Goal: Communication & Community: Answer question/provide support

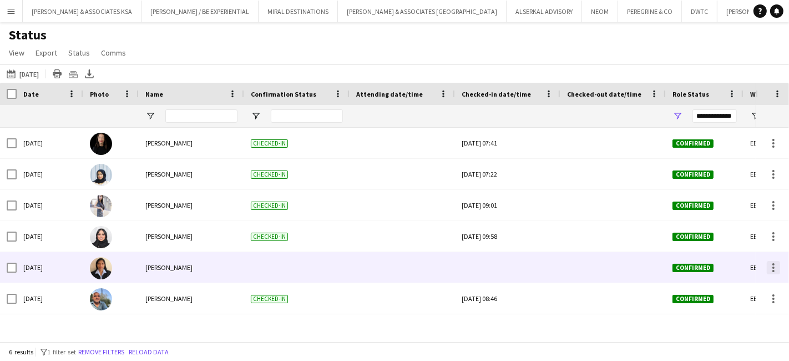
click at [775, 265] on div at bounding box center [773, 267] width 13 height 13
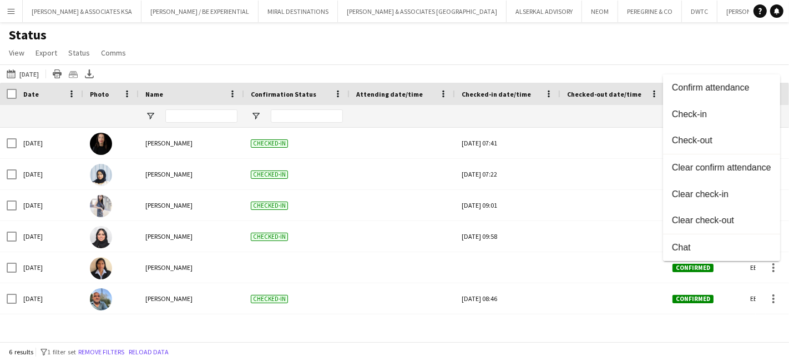
drag, startPoint x: 226, startPoint y: 33, endPoint x: 217, endPoint y: 33, distance: 9.4
click at [224, 33] on div at bounding box center [394, 180] width 789 height 361
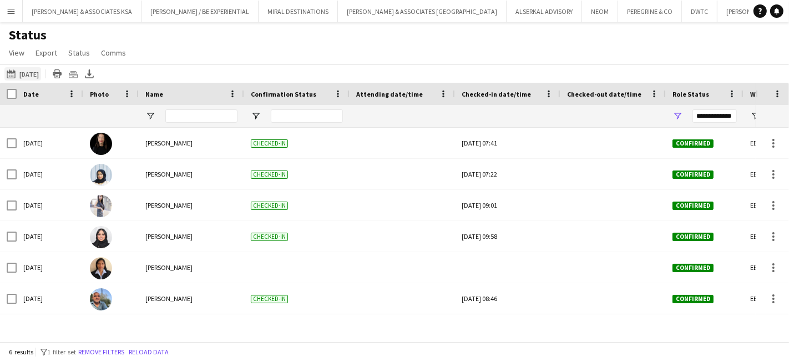
click at [31, 71] on button "[DATE] to [DATE] [DATE]" at bounding box center [22, 73] width 37 height 13
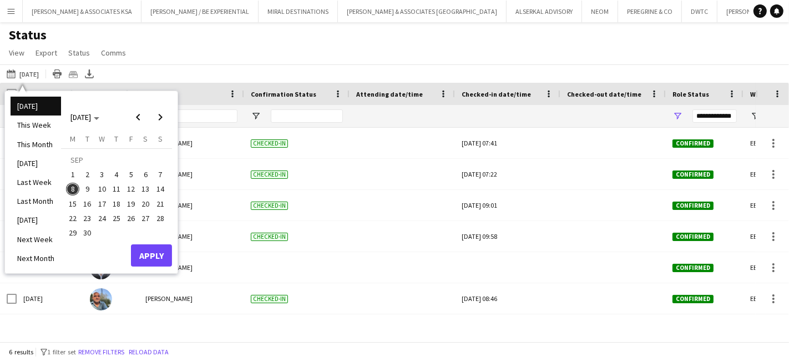
click at [105, 171] on span "3" at bounding box center [101, 174] width 13 height 13
click at [69, 188] on span "8" at bounding box center [72, 189] width 13 height 13
click at [154, 257] on button "Apply" at bounding box center [151, 255] width 41 height 22
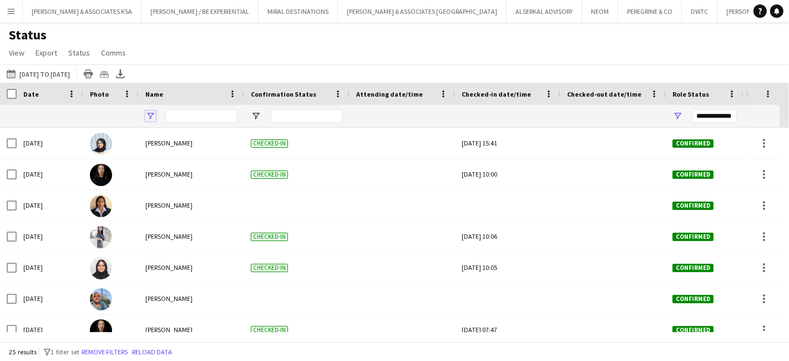
click at [150, 113] on span "Open Filter Menu" at bounding box center [150, 116] width 10 height 10
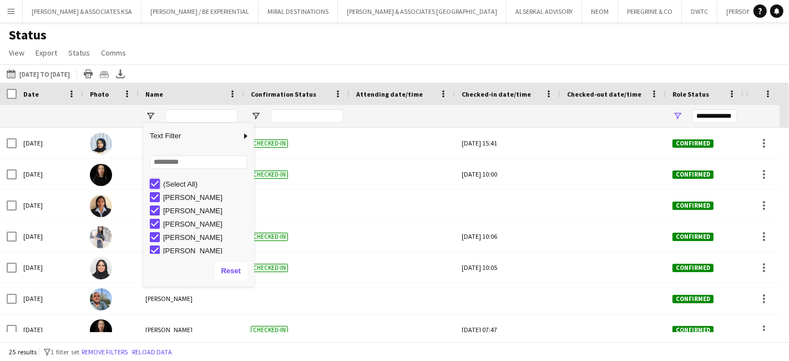
type input "***"
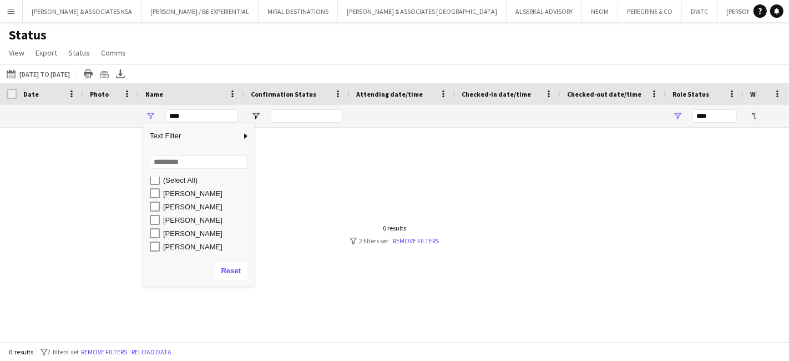
scroll to position [16, 0]
type input "**********"
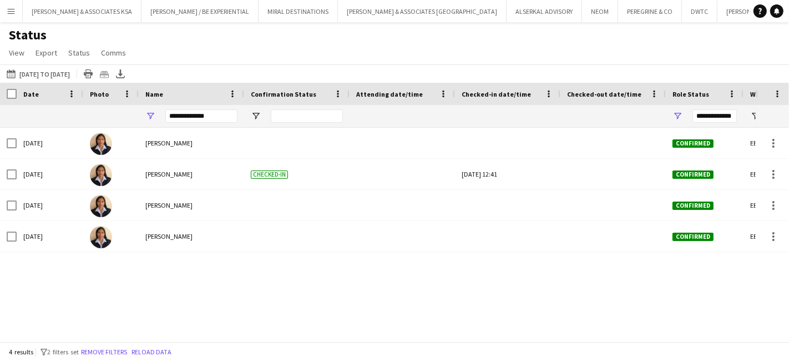
click at [203, 42] on div "Status View Views Default view New view Update view Delete view Edit name Custo…" at bounding box center [394, 46] width 789 height 38
drag, startPoint x: 70, startPoint y: 70, endPoint x: 74, endPoint y: 93, distance: 23.0
click at [70, 72] on button "[DATE] to [DATE] [DATE] to [DATE]" at bounding box center [38, 73] width 68 height 13
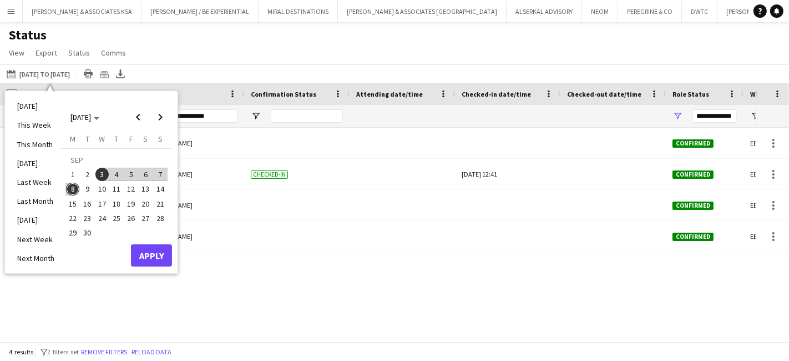
click at [74, 190] on span "8" at bounding box center [72, 189] width 13 height 13
click at [149, 255] on button "Apply" at bounding box center [151, 255] width 41 height 22
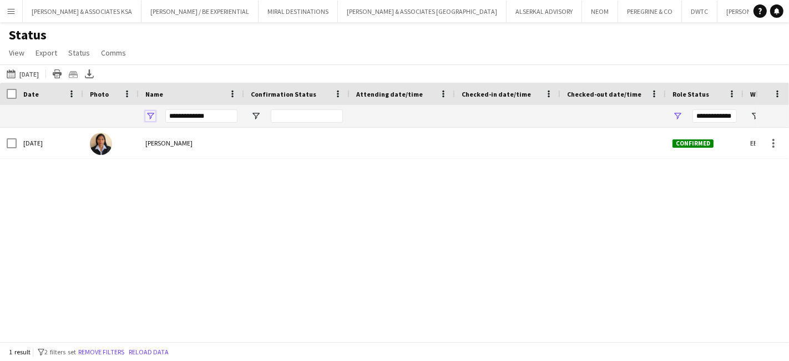
click at [150, 113] on span "Open Filter Menu" at bounding box center [150, 116] width 10 height 10
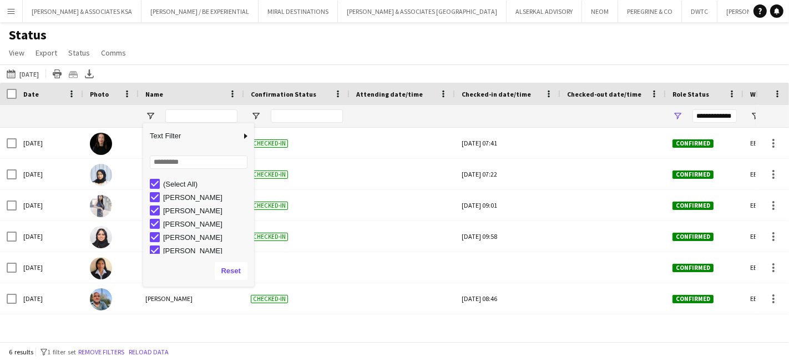
click at [209, 34] on div "Status View Views Default view New view Update view Delete view Edit name Custo…" at bounding box center [394, 46] width 789 height 38
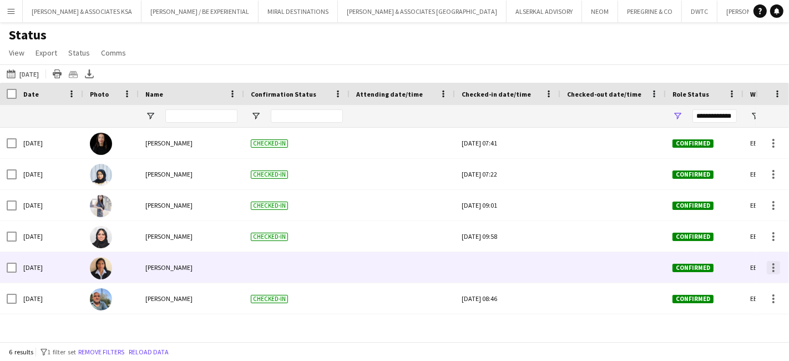
click at [780, 267] on div at bounding box center [773, 267] width 13 height 13
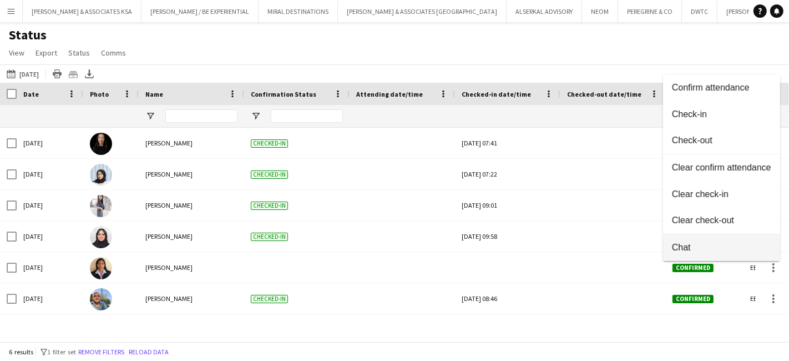
click at [683, 246] on span "Chat" at bounding box center [721, 247] width 99 height 10
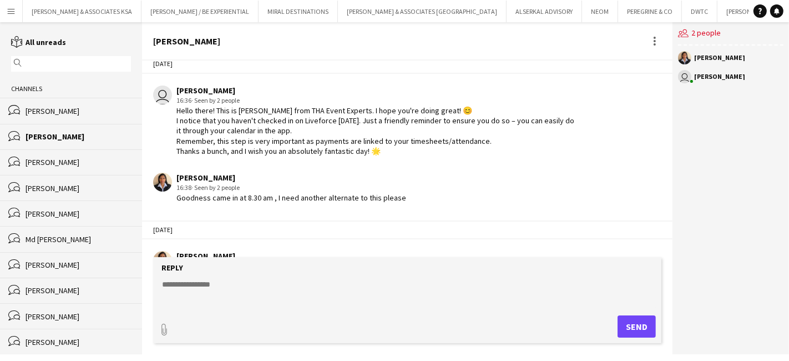
scroll to position [362, 0]
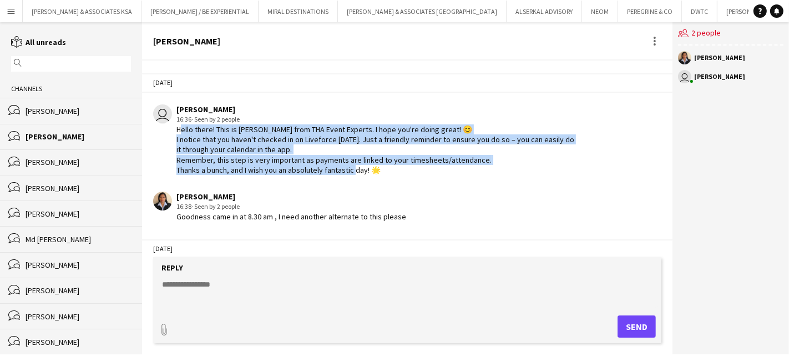
drag, startPoint x: 178, startPoint y: 126, endPoint x: 489, endPoint y: 164, distance: 314.2
click at [489, 164] on div "Hello there! This is [PERSON_NAME] from THA Event Experts. I hope you're doing …" at bounding box center [376, 149] width 401 height 50
copy div "Hello there! This is [PERSON_NAME] from THA Event Experts. I hope you're doing …"
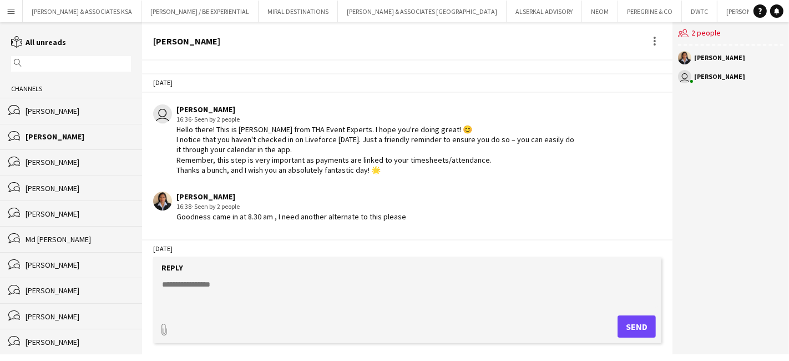
click at [175, 281] on textarea at bounding box center [409, 293] width 497 height 29
paste textarea "**********"
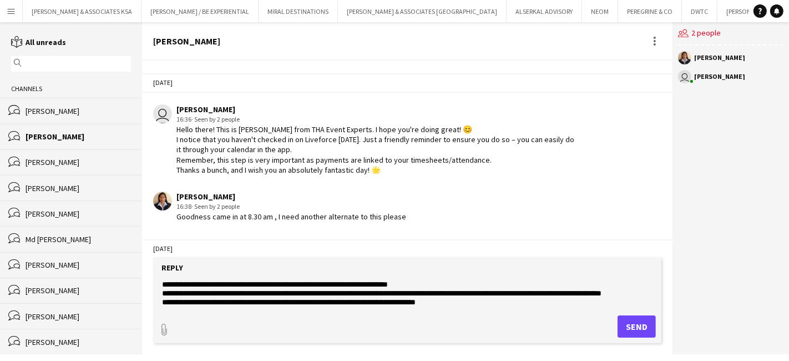
scroll to position [17, 0]
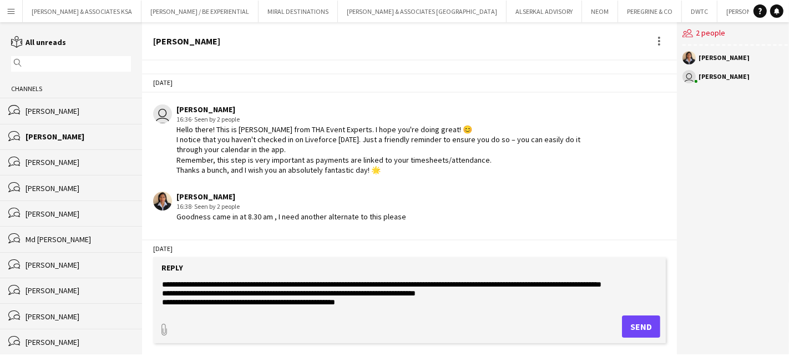
type textarea "**********"
click at [634, 324] on button "Send" at bounding box center [641, 326] width 38 height 22
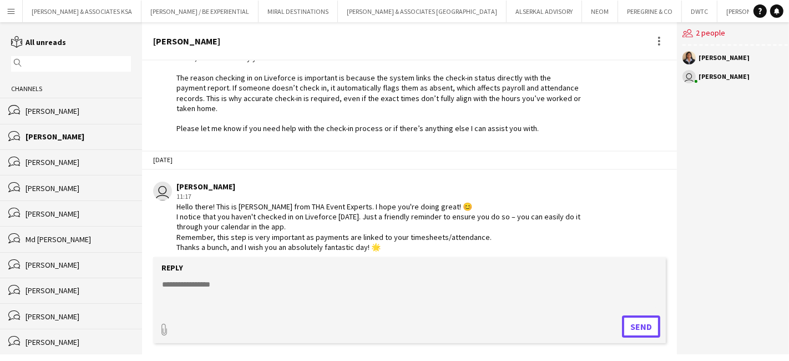
scroll to position [1836, 0]
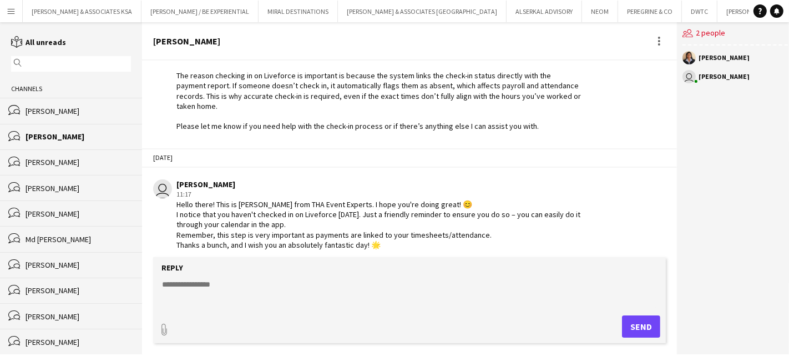
click at [52, 102] on div "bubbles [PERSON_NAME]" at bounding box center [71, 111] width 142 height 26
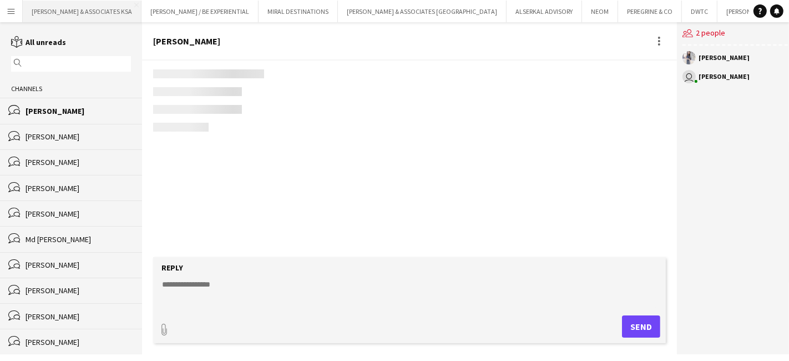
scroll to position [662, 0]
